Goal: Use online tool/utility: Utilize a website feature to perform a specific function

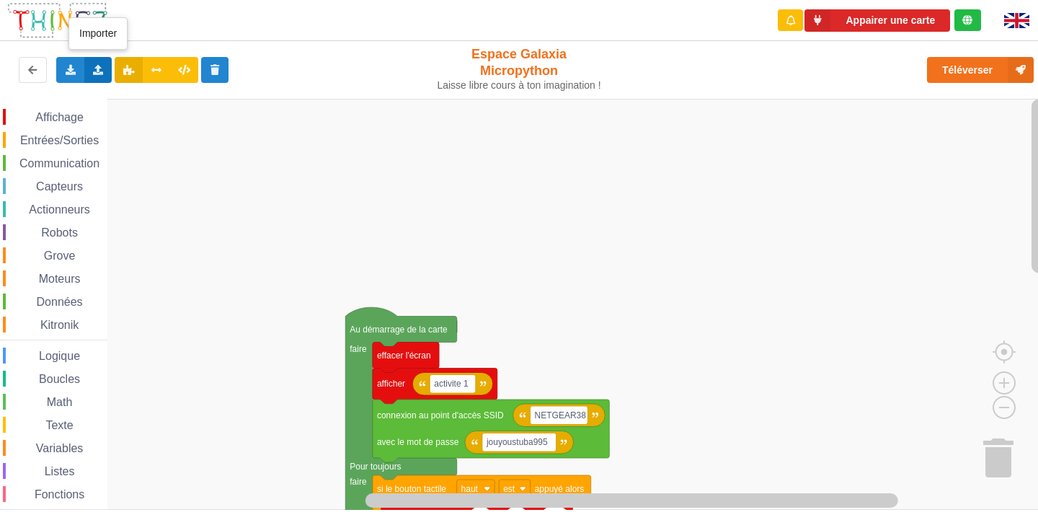
click at [97, 74] on icon at bounding box center [98, 69] width 12 height 9
click at [172, 97] on span "Importer un assemblage de blocs" at bounding box center [198, 97] width 149 height 12
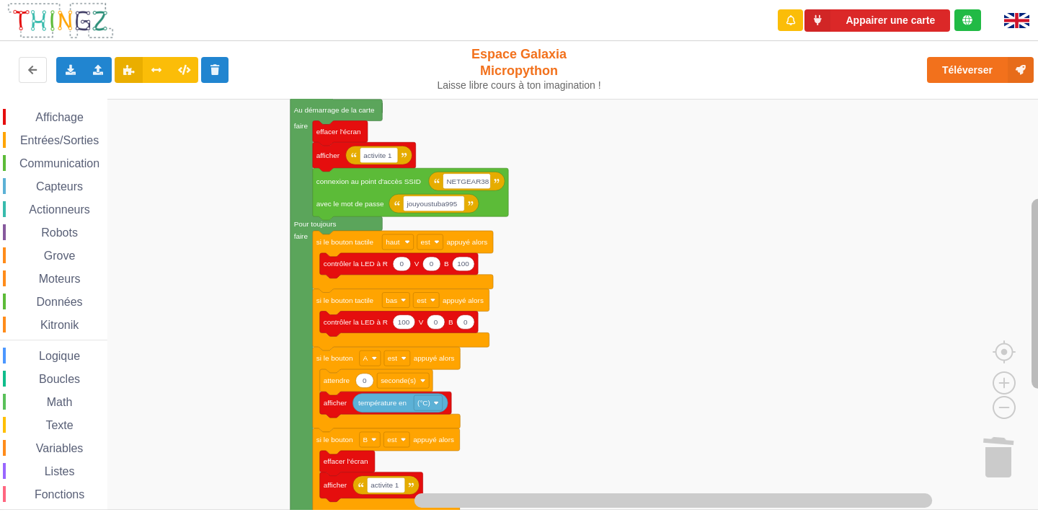
click at [1037, 306] on rect "Espace de travail de Blocky" at bounding box center [1038, 293] width 14 height 190
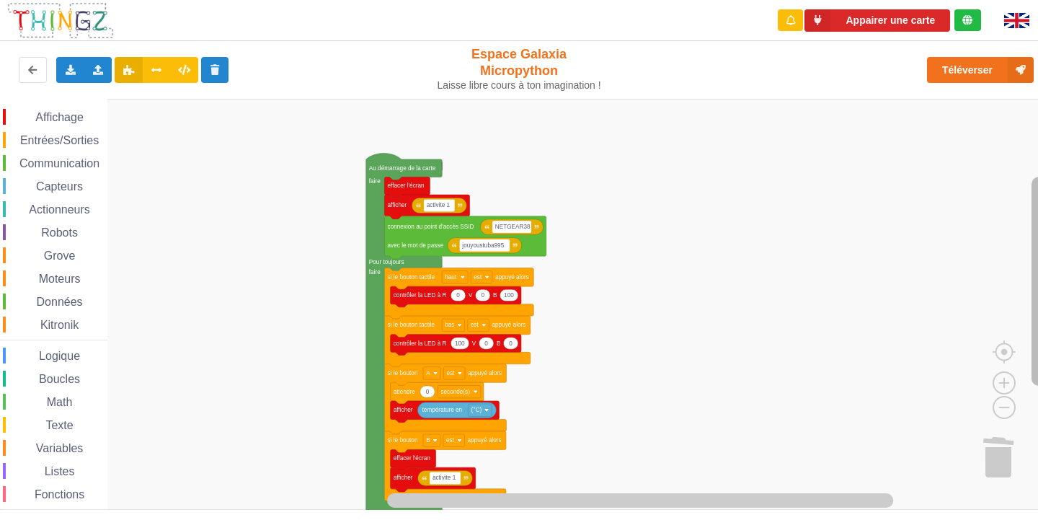
click at [1036, 306] on g "Espace de travail de Blocky" at bounding box center [1039, 295] width 18 height 392
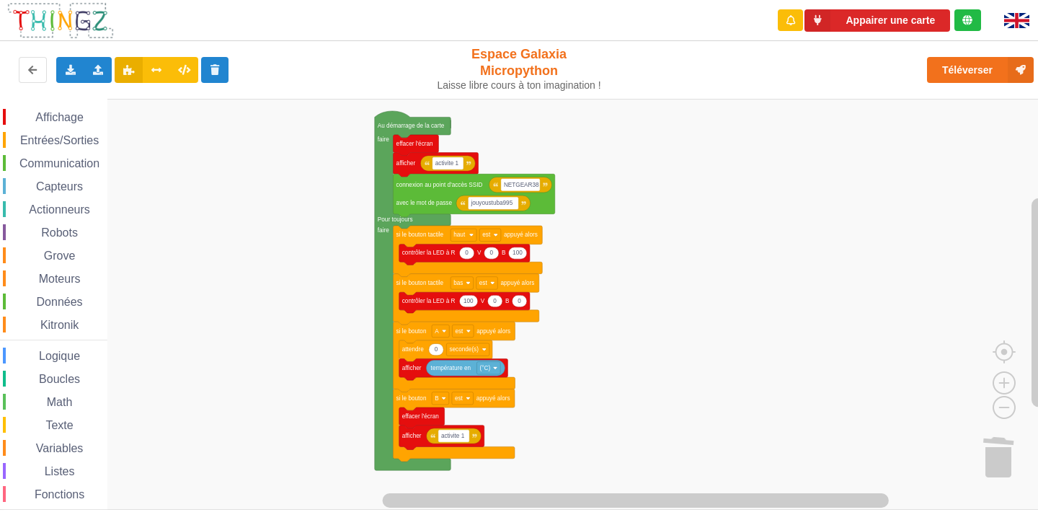
click at [1037, 274] on div "Affichage Entrées/Sorties Communication Capteurs Actionneurs Robots Grove Moteu…" at bounding box center [524, 304] width 1048 height 411
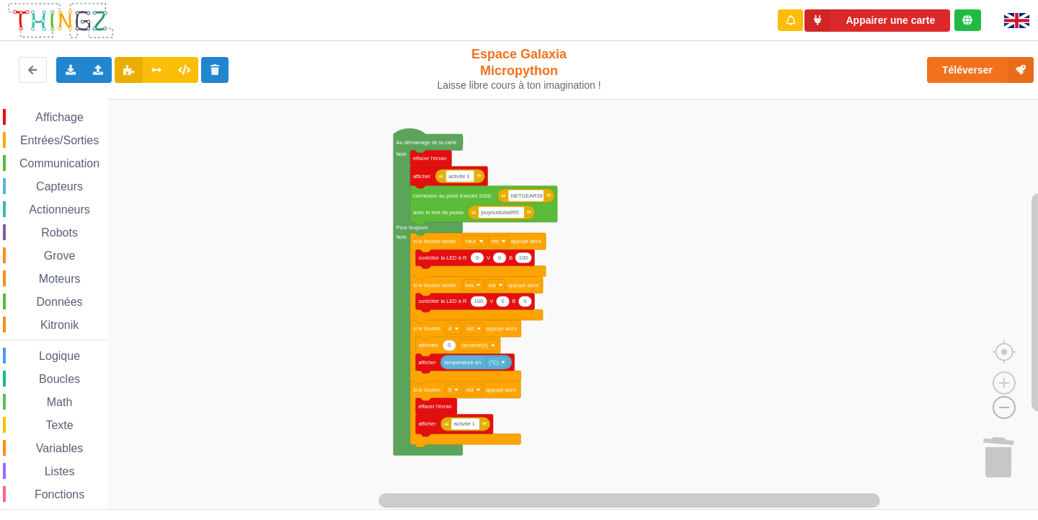
click at [1001, 408] on image "Espace de travail de Blocky" at bounding box center [980, 373] width 69 height 89
click at [1005, 410] on image "Espace de travail de Blocky" at bounding box center [980, 373] width 69 height 89
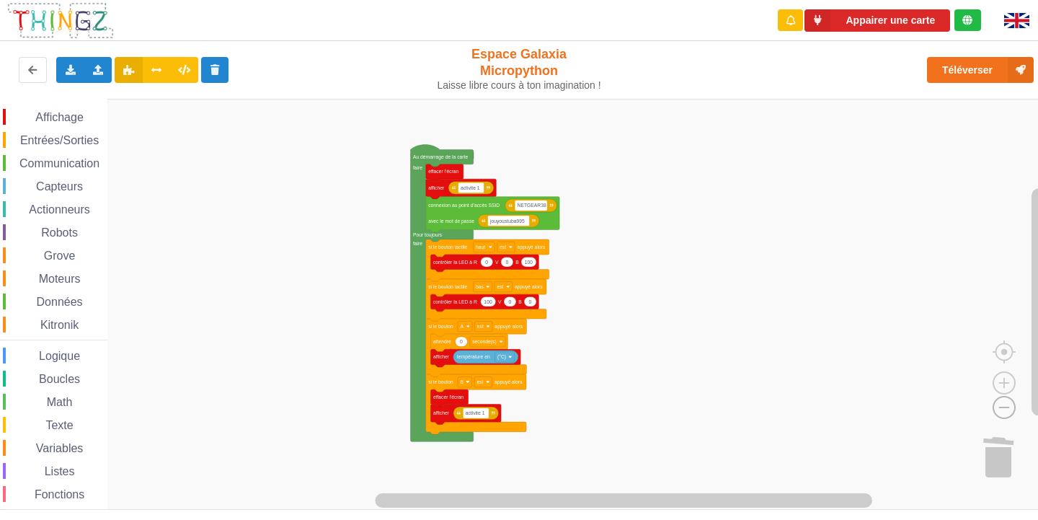
click at [1005, 410] on image "Espace de travail de Blocky" at bounding box center [980, 373] width 69 height 89
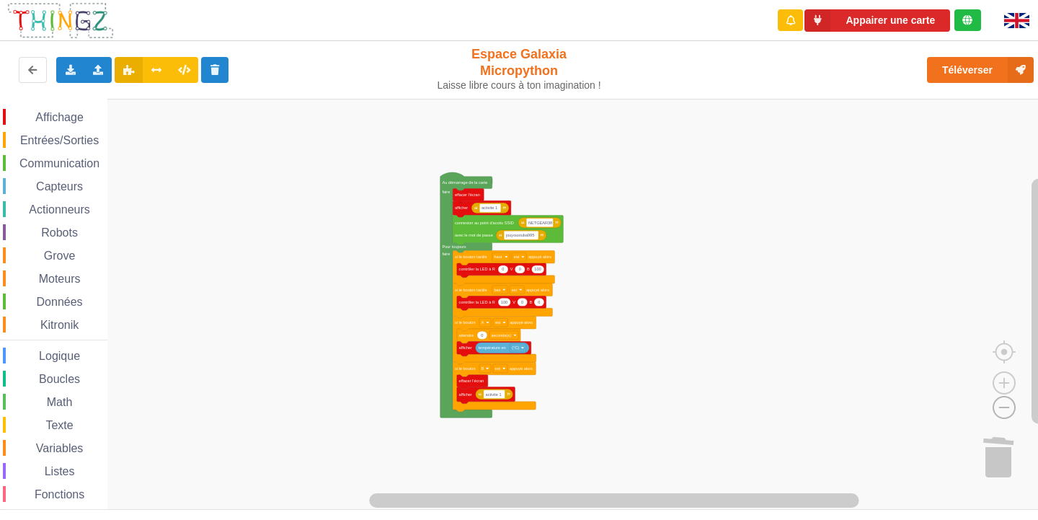
click at [1005, 410] on image "Espace de travail de Blocky" at bounding box center [980, 373] width 69 height 89
click at [1007, 376] on image "Espace de travail de Blocky" at bounding box center [1003, 349] width 69 height 89
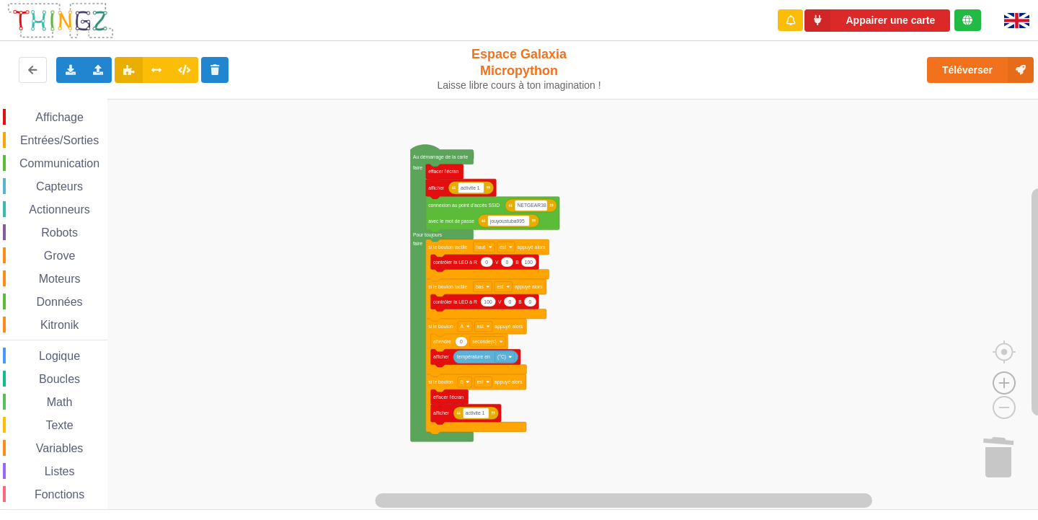
click at [1007, 376] on image "Espace de travail de Blocky" at bounding box center [1003, 349] width 69 height 89
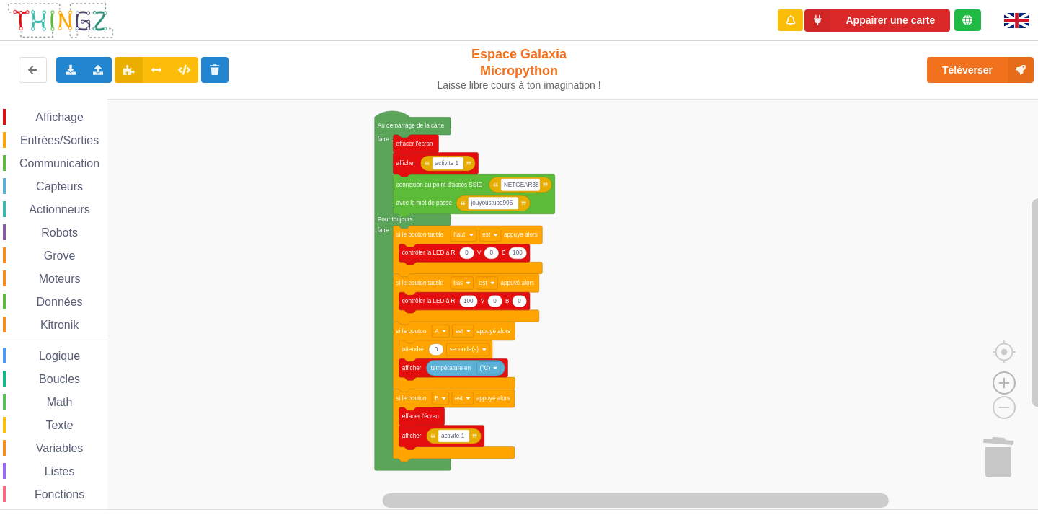
click at [1009, 382] on image "Espace de travail de Blocky" at bounding box center [1003, 349] width 69 height 89
click at [864, 168] on rect "Espace de travail de Blocky" at bounding box center [524, 304] width 1048 height 411
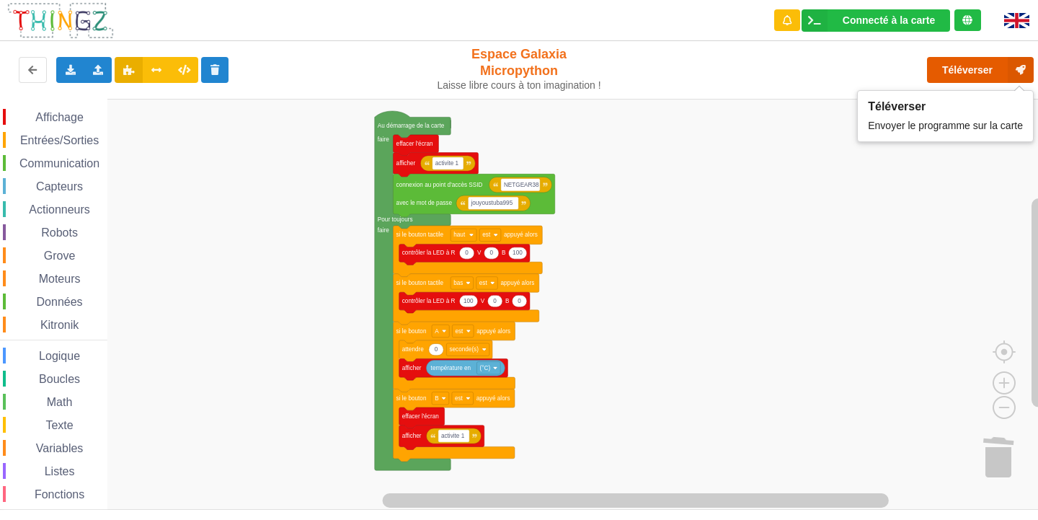
click at [972, 65] on button "Téléverser" at bounding box center [980, 70] width 107 height 26
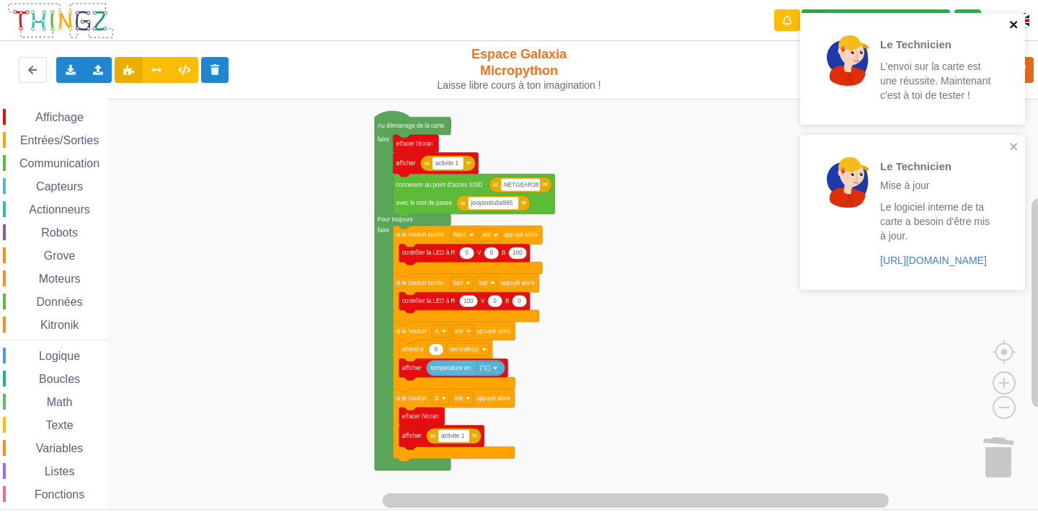
click at [1014, 22] on icon "close" at bounding box center [1014, 25] width 10 height 12
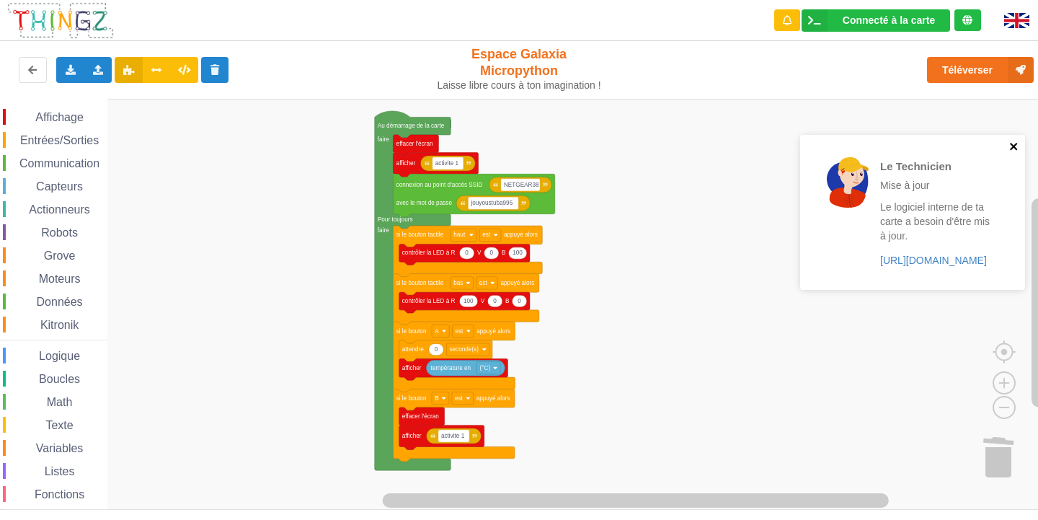
click at [1015, 146] on icon "close" at bounding box center [1013, 146] width 7 height 7
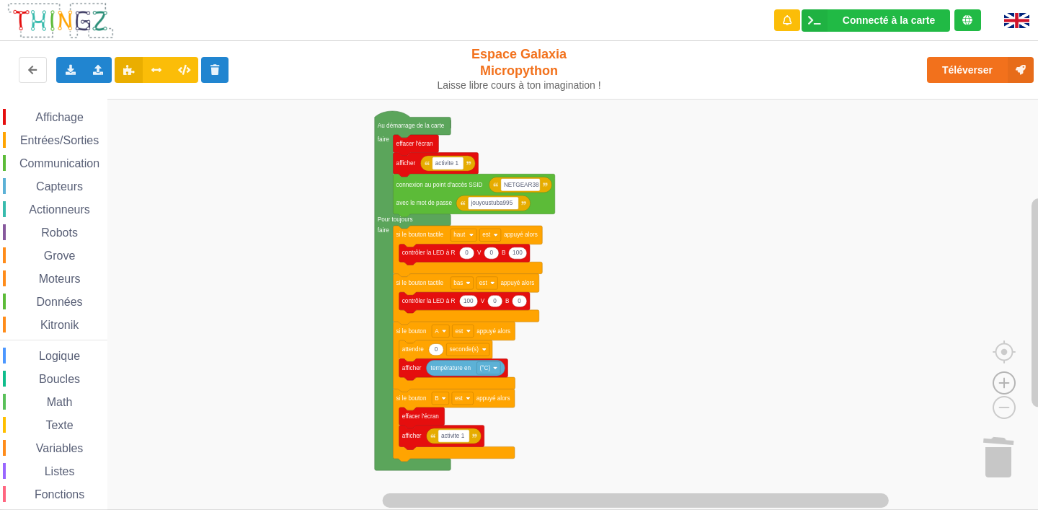
click at [1000, 386] on image "Espace de travail de Blocky" at bounding box center [1003, 349] width 69 height 89
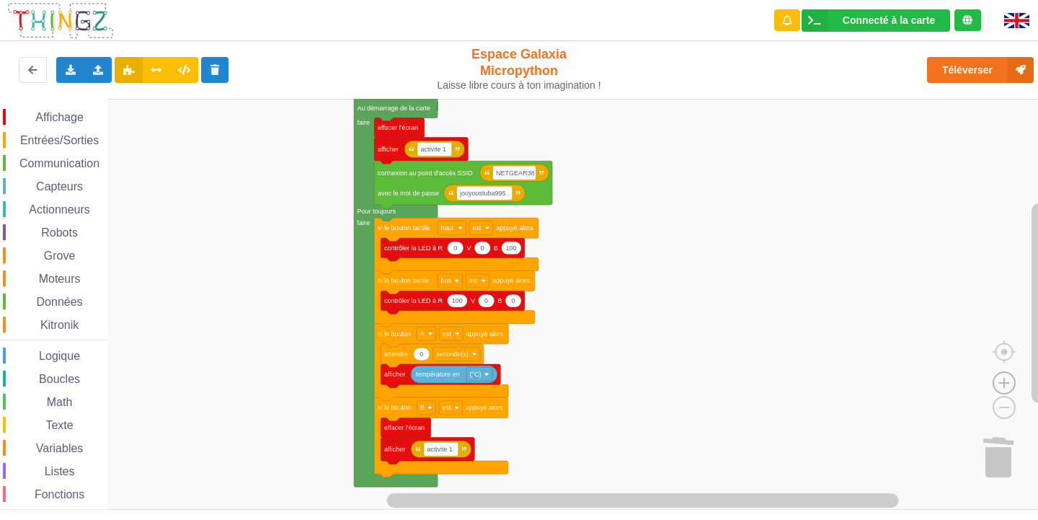
click at [1000, 386] on image "Espace de travail de Blocky" at bounding box center [1003, 349] width 69 height 89
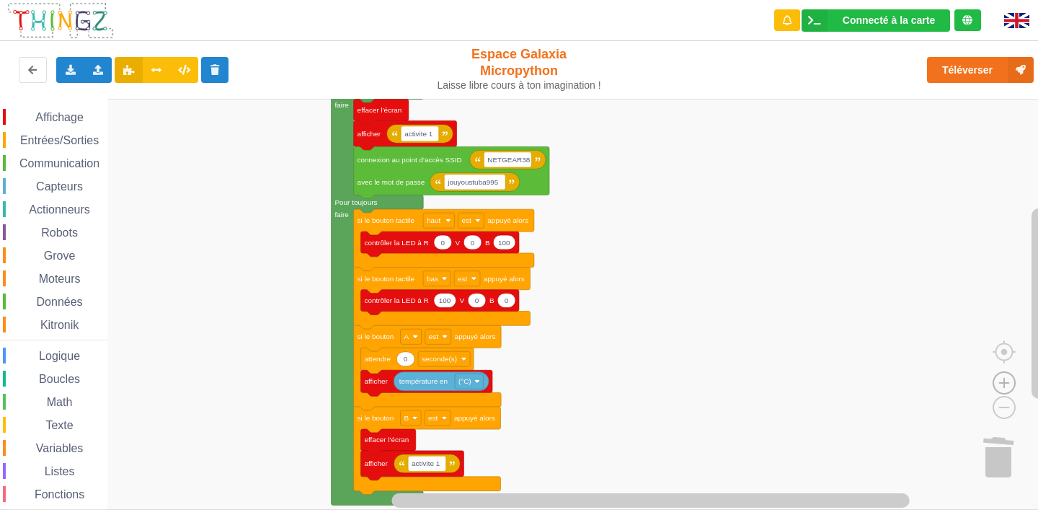
click at [1000, 386] on image "Espace de travail de Blocky" at bounding box center [1003, 349] width 69 height 89
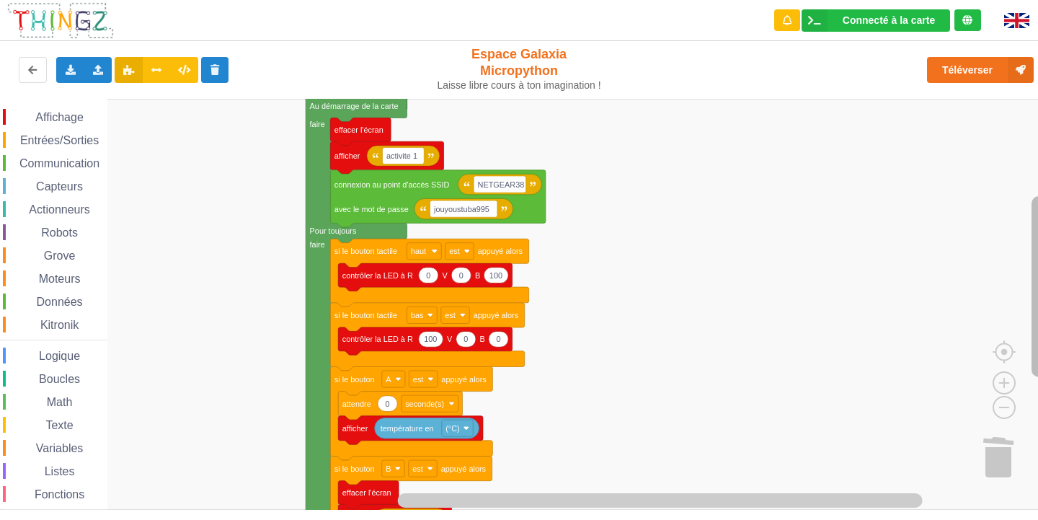
click at [1034, 282] on rect "Espace de travail de Blocky" at bounding box center [1038, 286] width 14 height 181
click at [443, 207] on input "jouyoustuba995" at bounding box center [463, 208] width 67 height 17
type input "joyoustuba995"
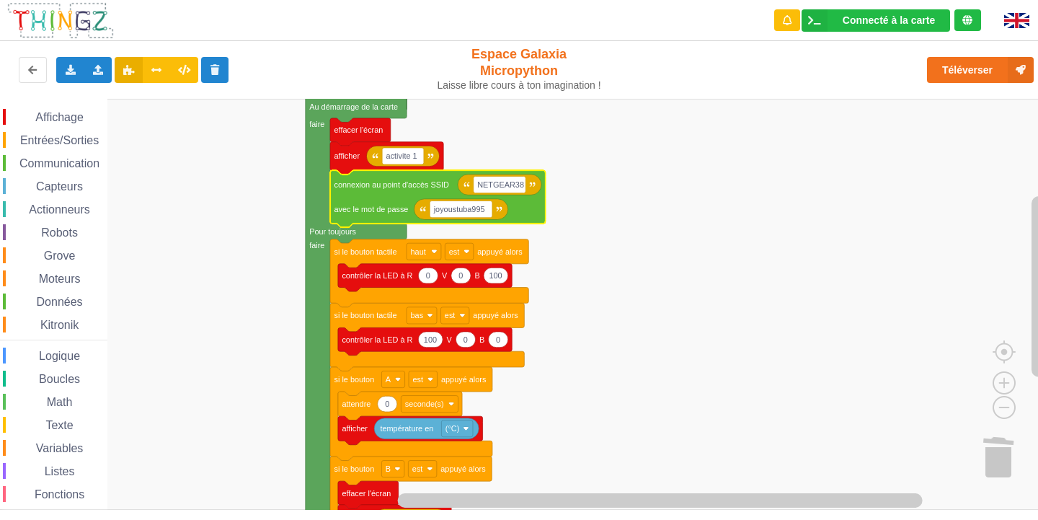
click at [590, 218] on rect "Espace de travail de Blocky" at bounding box center [524, 304] width 1048 height 411
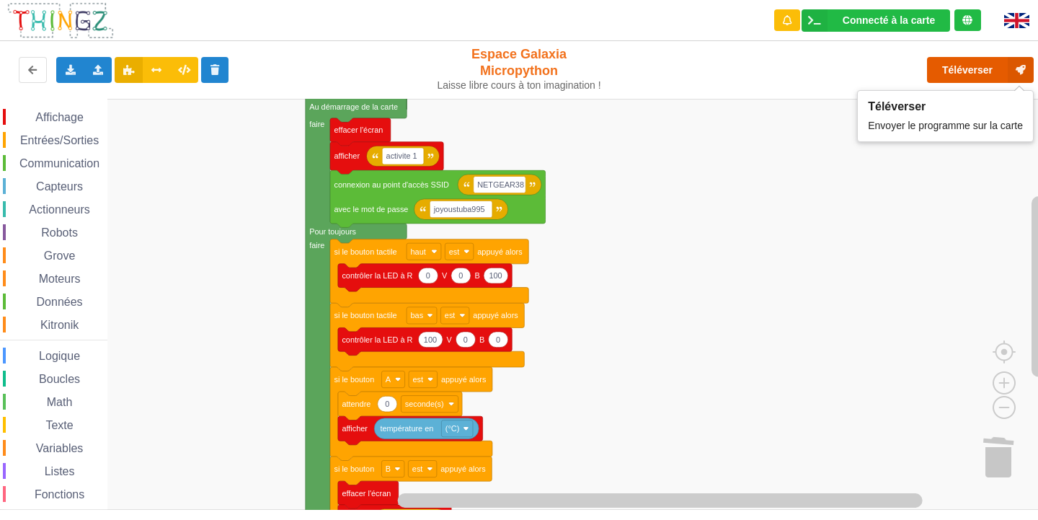
click at [949, 76] on button "Téléverser" at bounding box center [980, 70] width 107 height 26
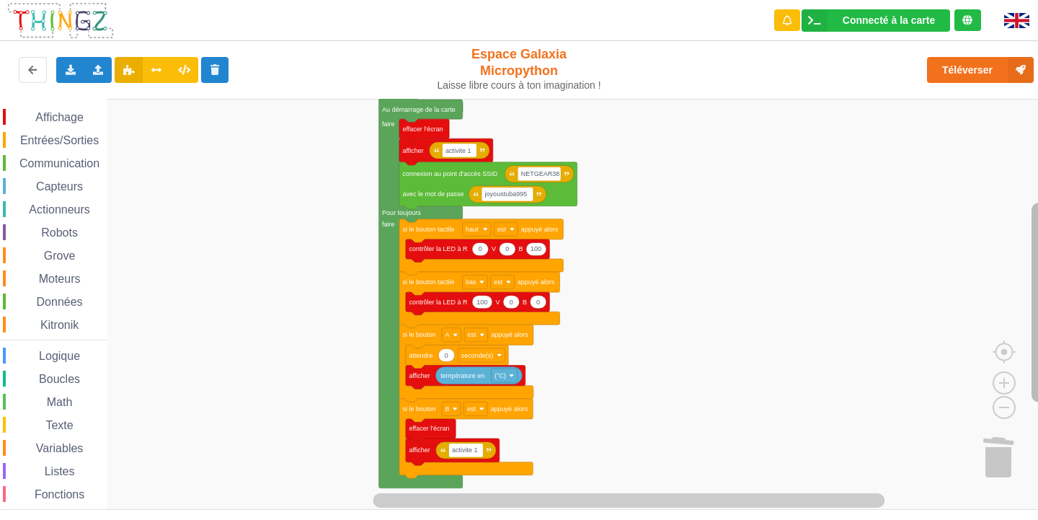
click at [1036, 273] on rect "Espace de travail de Blocky" at bounding box center [1038, 303] width 14 height 200
click at [1012, 403] on image "Espace de travail de Blocky" at bounding box center [980, 373] width 69 height 89
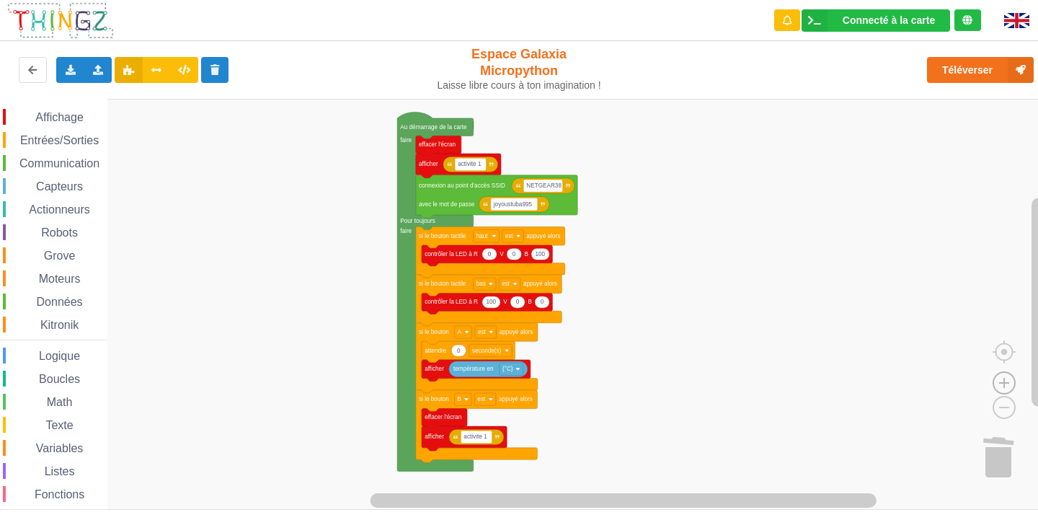
click at [1001, 377] on image "Espace de travail de Blocky" at bounding box center [1003, 349] width 69 height 89
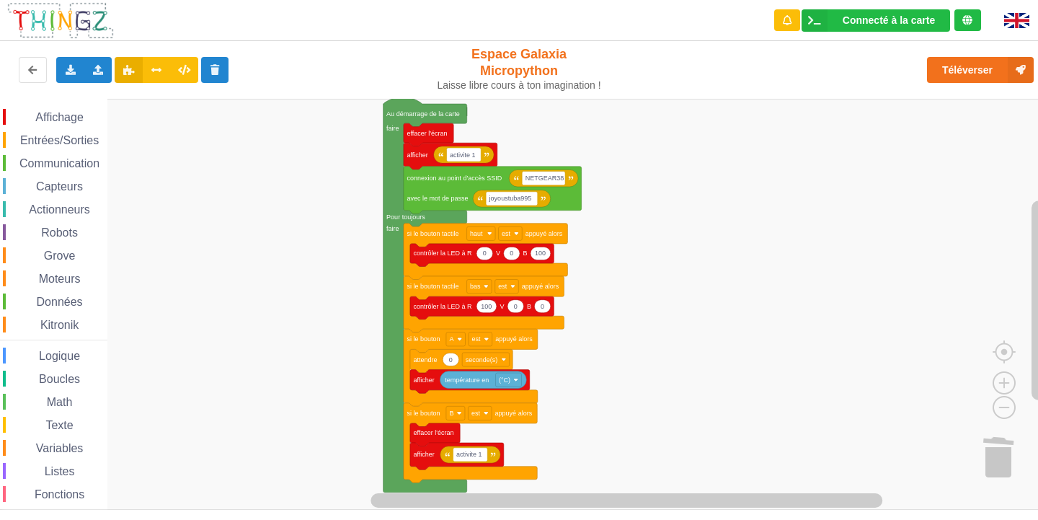
click at [743, 338] on div "Affichage Entrées/Sorties Communication Capteurs Actionneurs Robots Grove Moteu…" at bounding box center [524, 304] width 1048 height 411
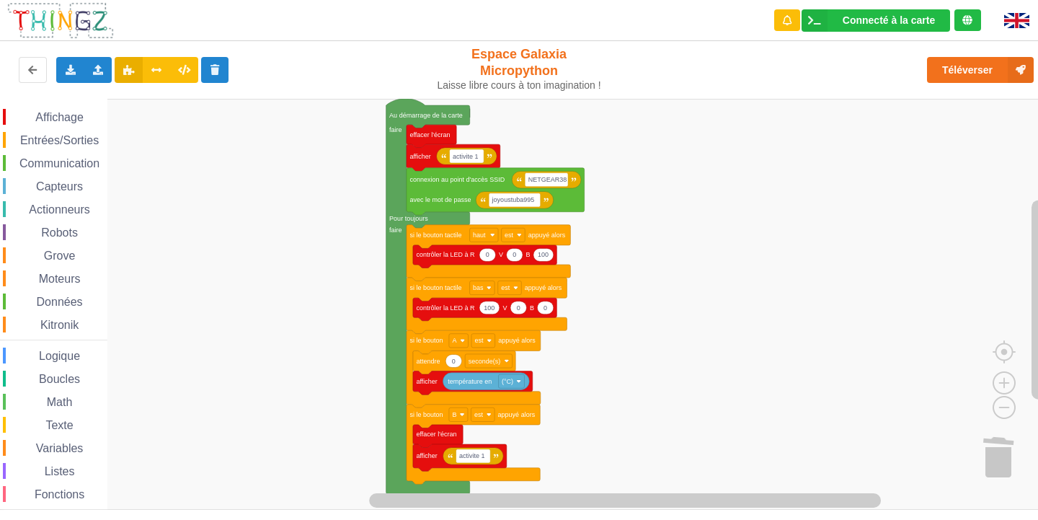
click at [746, 339] on div "Affichage Entrées/Sorties Communication Capteurs Actionneurs Robots Grove Moteu…" at bounding box center [524, 304] width 1048 height 411
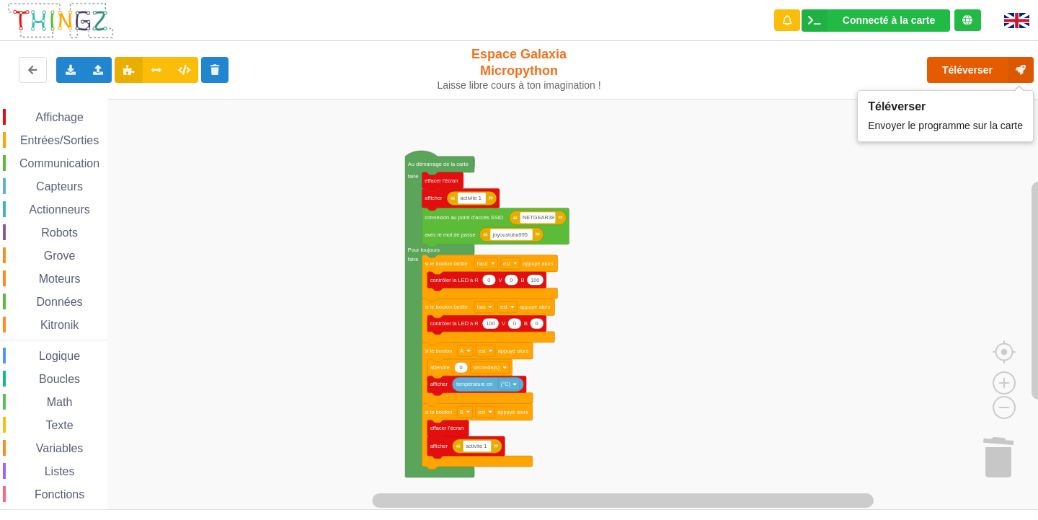
click at [996, 61] on button "Téléverser" at bounding box center [980, 70] width 107 height 26
